Goal: Information Seeking & Learning: Check status

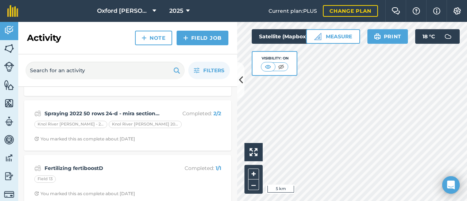
scroll to position [219, 0]
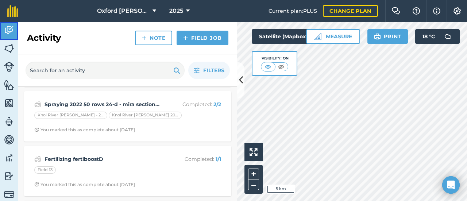
click at [12, 32] on img at bounding box center [9, 30] width 10 height 11
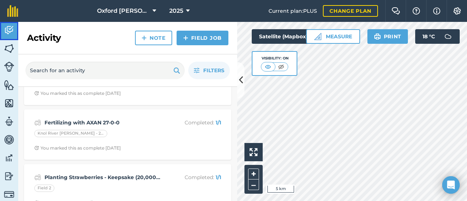
scroll to position [0, 0]
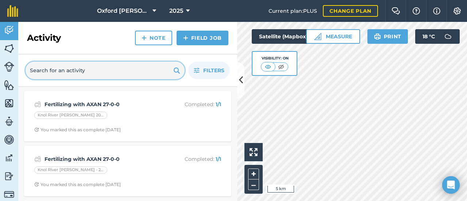
click at [65, 75] on input "text" at bounding box center [105, 70] width 159 height 17
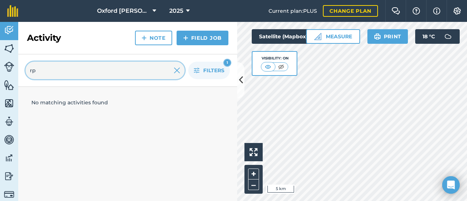
type input "r"
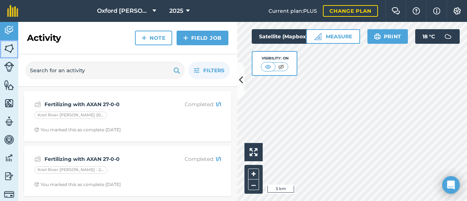
click at [9, 51] on img at bounding box center [9, 48] width 10 height 11
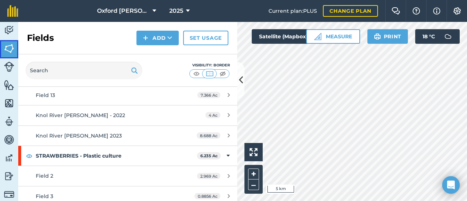
scroll to position [875, 0]
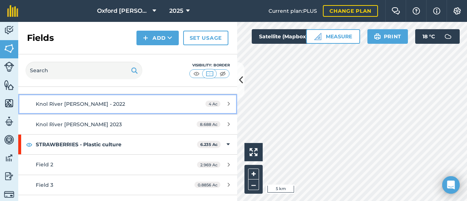
click at [60, 103] on link "Knol River [PERSON_NAME] - 2022 4 Ac" at bounding box center [127, 104] width 219 height 20
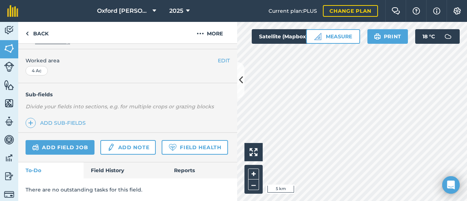
scroll to position [161, 0]
click at [105, 172] on link "Field History" at bounding box center [124, 170] width 83 height 16
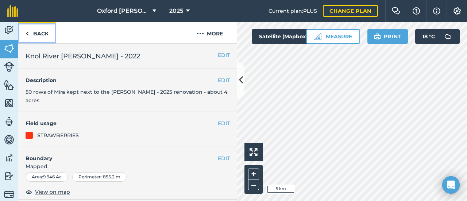
click at [38, 32] on link "Back" at bounding box center [37, 33] width 38 height 22
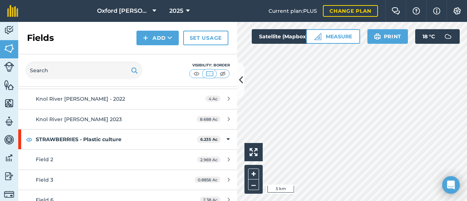
scroll to position [883, 0]
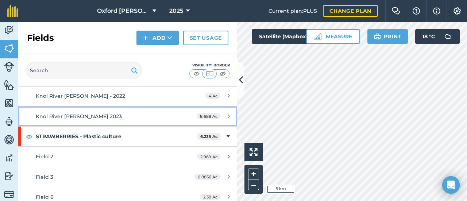
click at [88, 113] on span "Knol River [PERSON_NAME] 2023" at bounding box center [79, 116] width 86 height 7
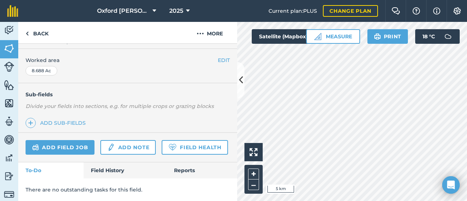
scroll to position [161, 0]
click at [102, 175] on link "Field History" at bounding box center [124, 170] width 83 height 16
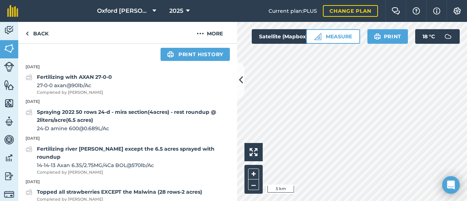
scroll to position [292, 0]
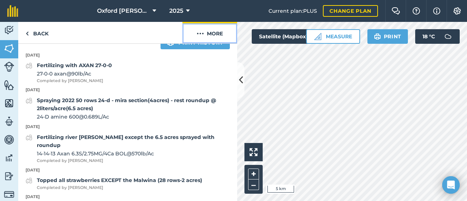
click at [211, 35] on button "More" at bounding box center [209, 33] width 55 height 22
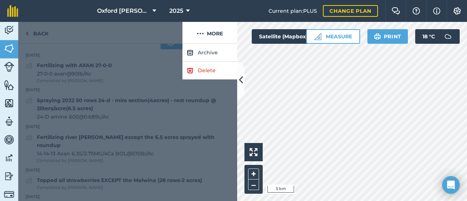
click at [142, 62] on div at bounding box center [127, 122] width 219 height 157
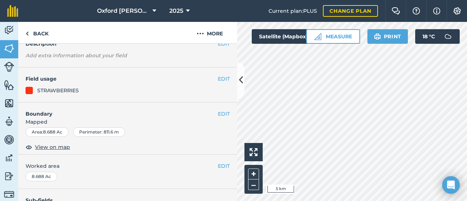
scroll to position [0, 0]
